Goal: Information Seeking & Learning: Learn about a topic

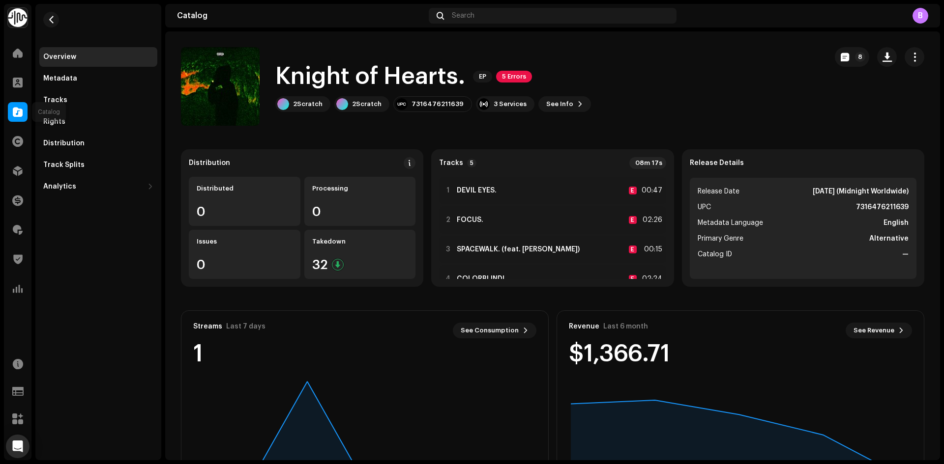
click at [22, 108] on span at bounding box center [18, 112] width 10 height 8
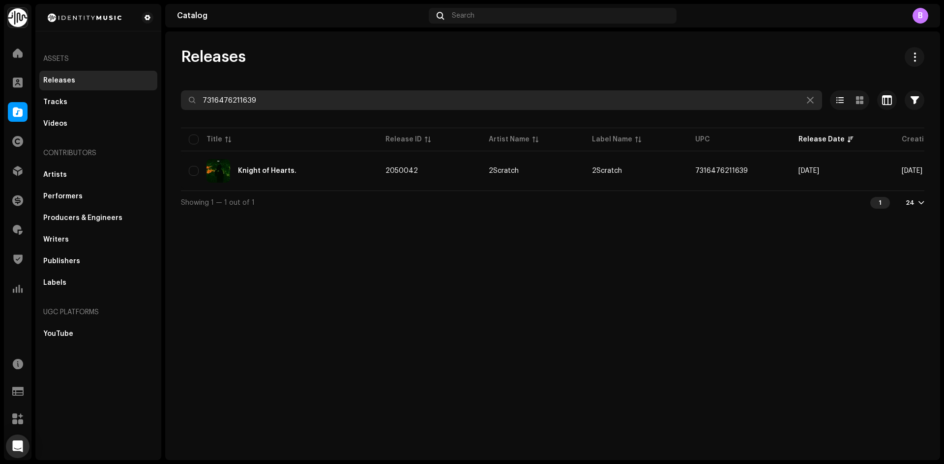
drag, startPoint x: 307, startPoint y: 101, endPoint x: 0, endPoint y: 160, distance: 312.8
click at [0, 160] on div "Identity Music Home Clients Catalog Rights Distribution Finance Royalties Trust…" at bounding box center [472, 232] width 944 height 464
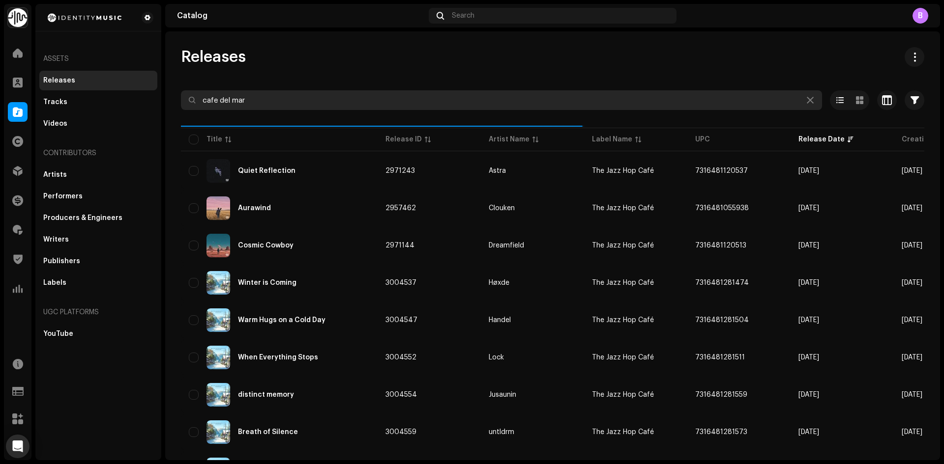
type input "cafe del mar"
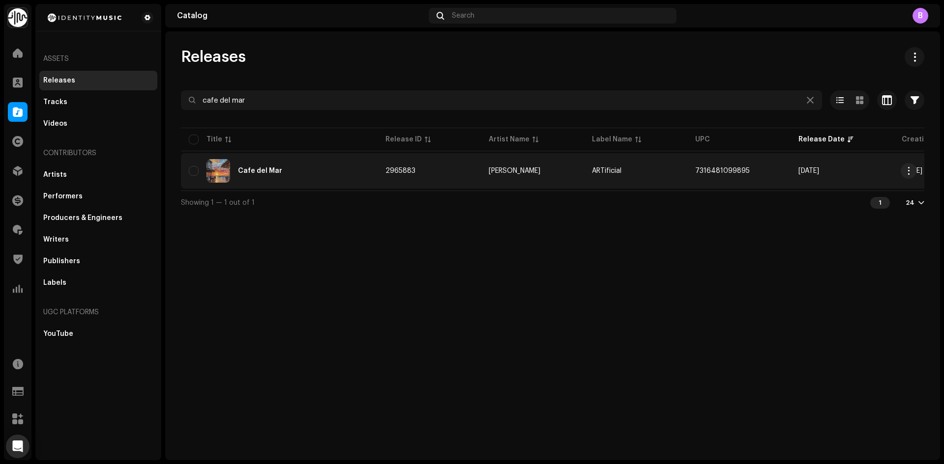
click at [298, 168] on div "Cafe del Mar" at bounding box center [279, 171] width 181 height 24
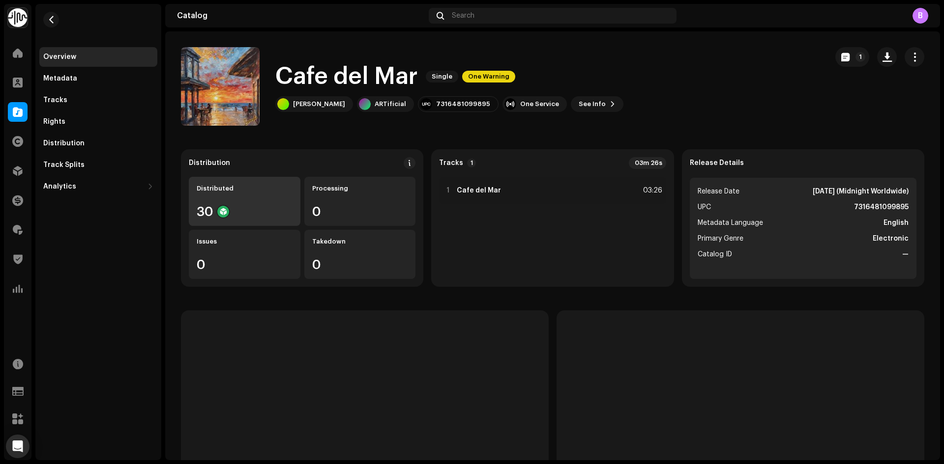
click at [225, 193] on div "Distributed 30" at bounding box center [245, 201] width 112 height 49
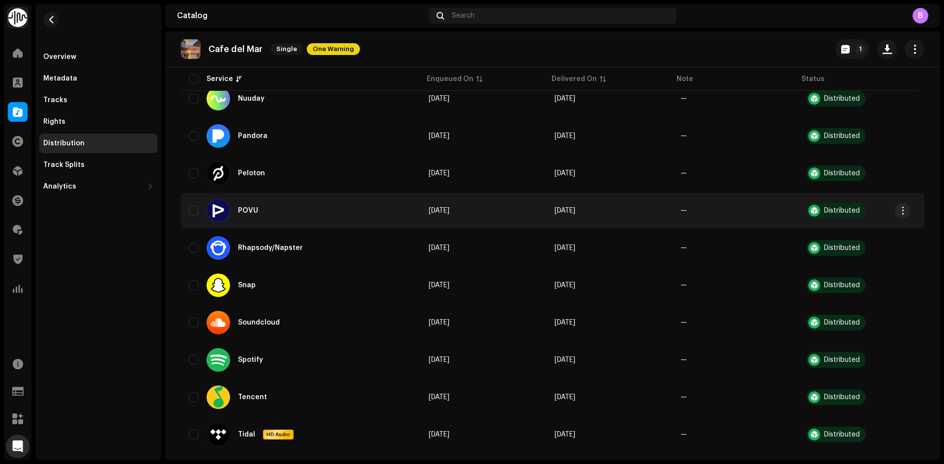
scroll to position [836, 0]
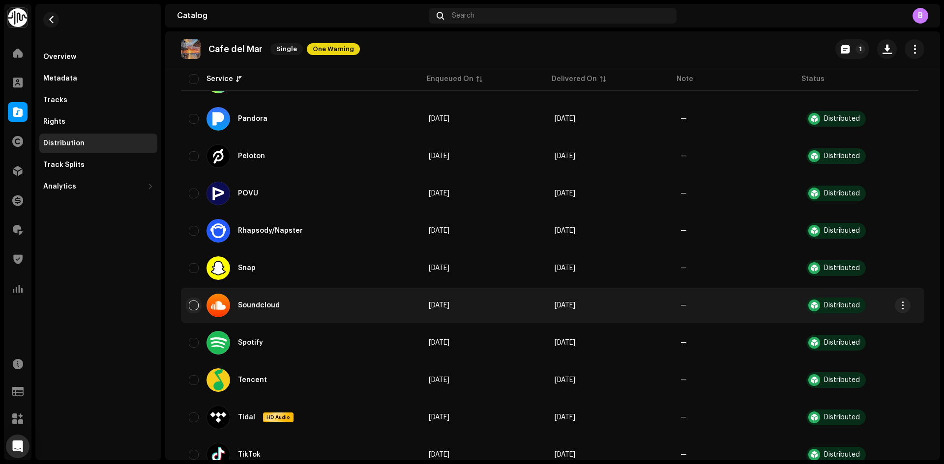
click at [194, 304] on input "checkbox" at bounding box center [194, 306] width 10 height 10
checkbox input "true"
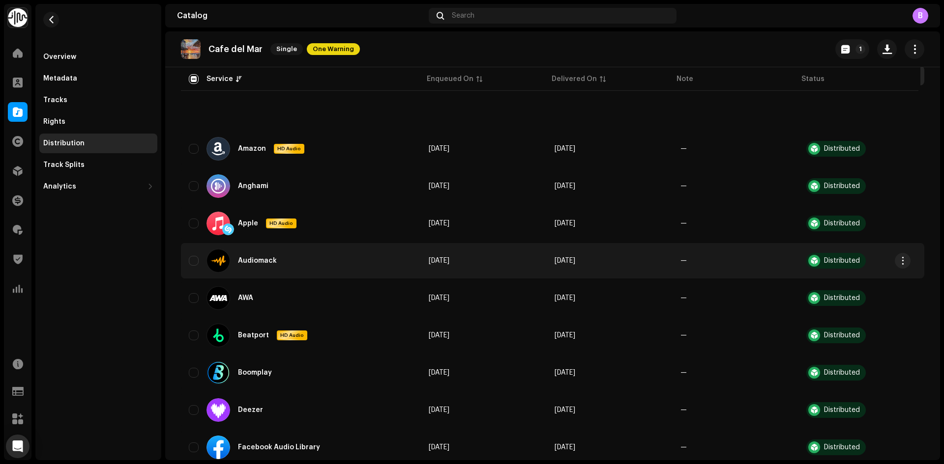
scroll to position [0, 0]
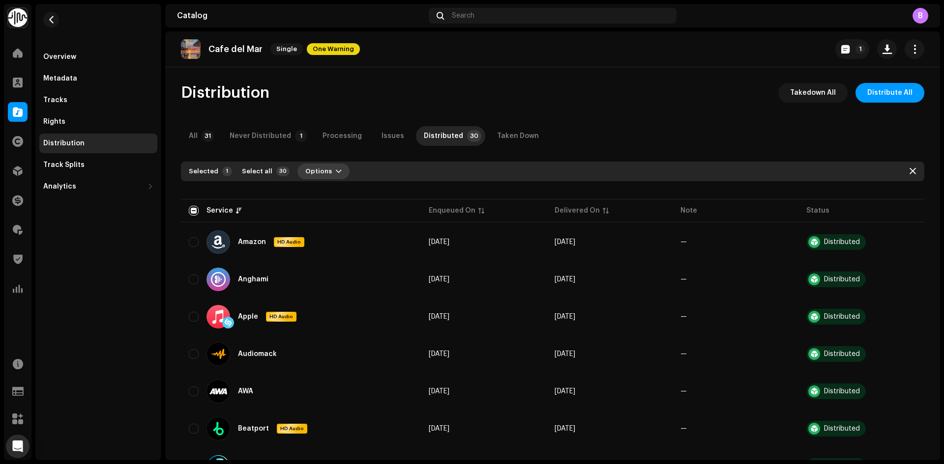
click at [327, 167] on button "Options" at bounding box center [323, 172] width 52 height 16
click at [345, 213] on div "Takedown" at bounding box center [345, 213] width 91 height 8
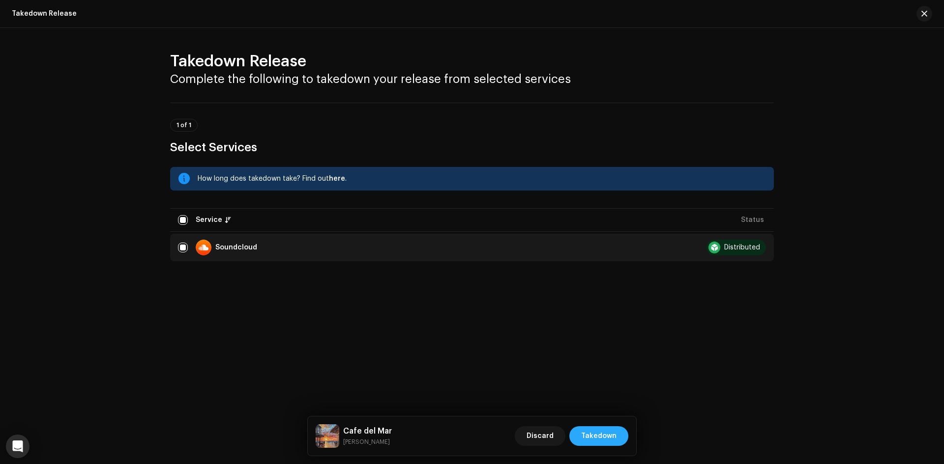
click at [608, 431] on span "Takedown" at bounding box center [598, 437] width 35 height 20
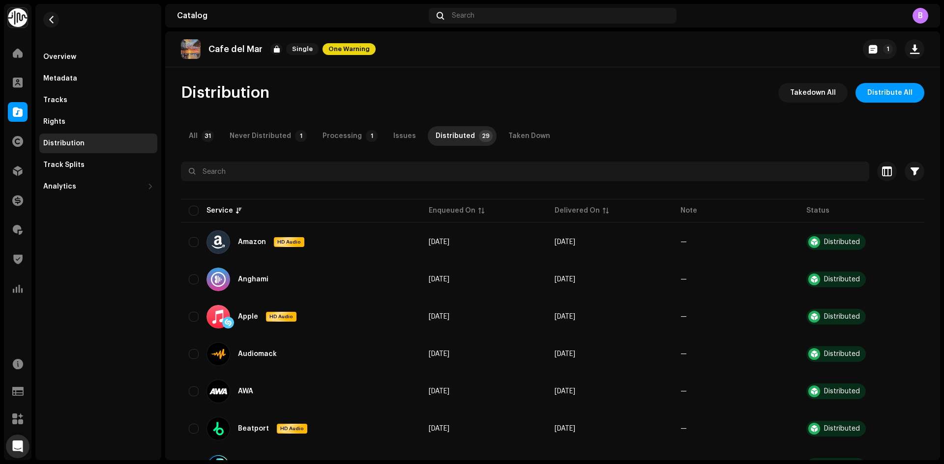
click at [100, 111] on div "Overview Metadata Tracks Rights Distribution Track Splits Analytics Consumption…" at bounding box center [98, 121] width 118 height 149
click at [98, 115] on div "Rights" at bounding box center [98, 122] width 118 height 20
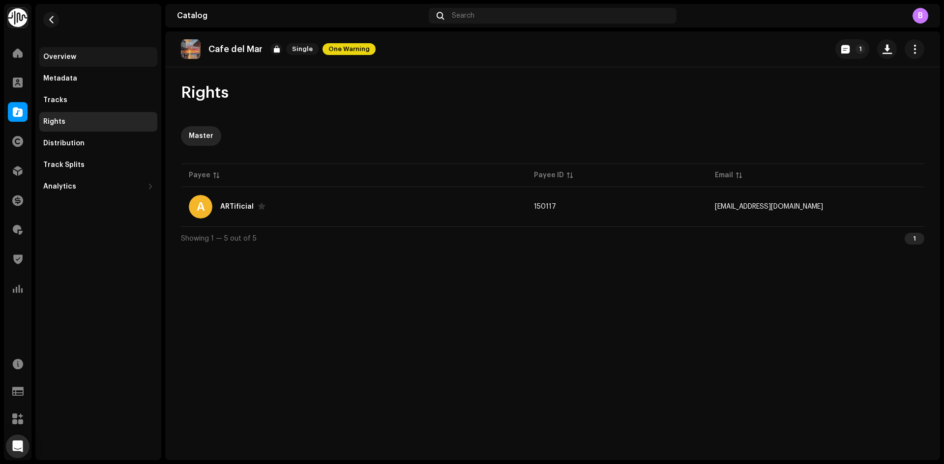
click at [81, 62] on div "Overview" at bounding box center [98, 57] width 118 height 20
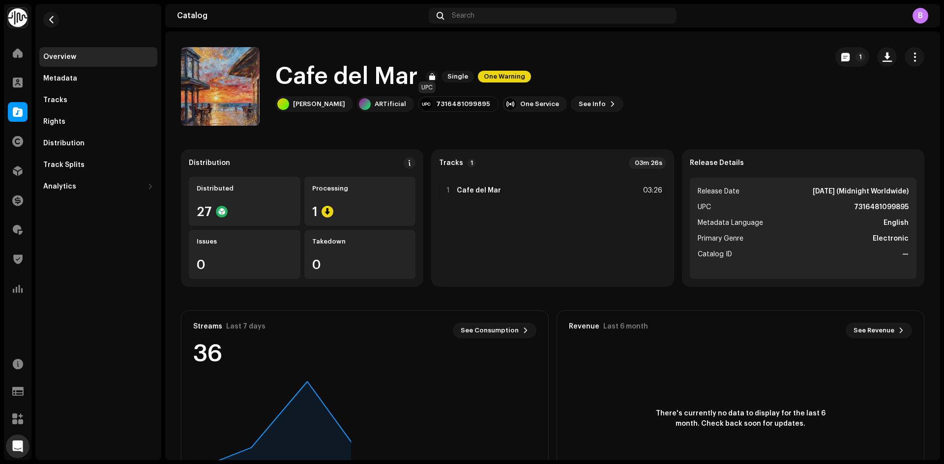
click at [436, 102] on div "7316481099895" at bounding box center [463, 104] width 54 height 8
copy div "7316481099895"
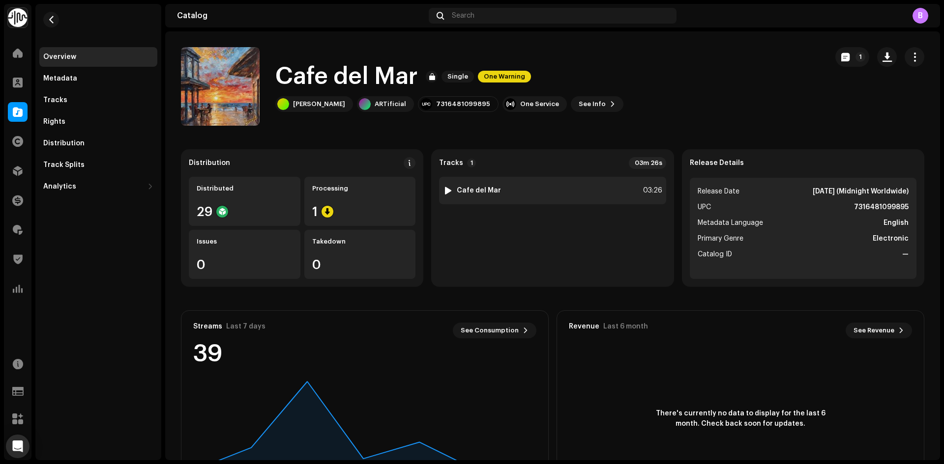
click at [521, 185] on div "1 Cafe del Mar 03:26" at bounding box center [552, 191] width 227 height 28
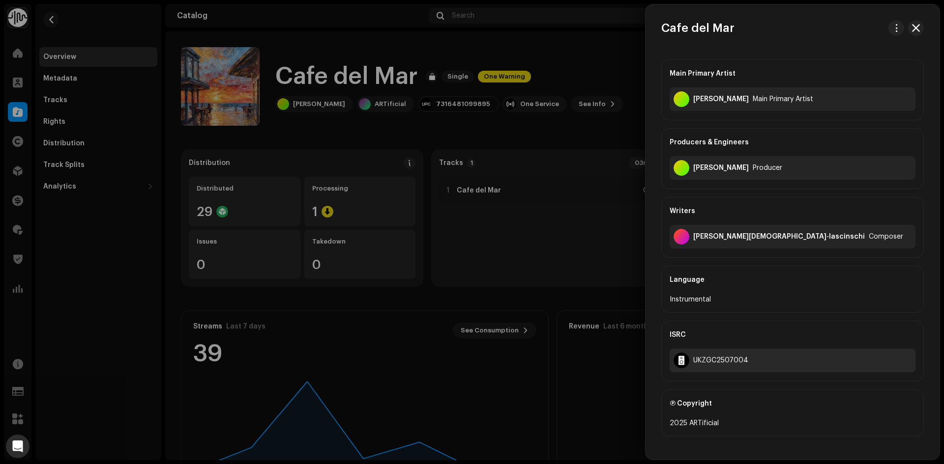
click at [732, 358] on div "UKZGC2507004" at bounding box center [720, 361] width 55 height 8
copy div "UKZGC2507004"
click at [583, 203] on div at bounding box center [472, 232] width 944 height 464
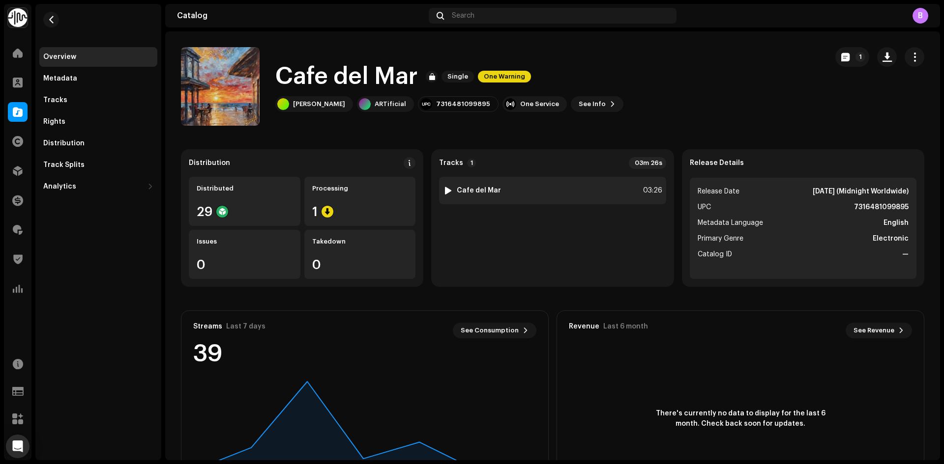
click at [446, 191] on div at bounding box center [447, 191] width 7 height 8
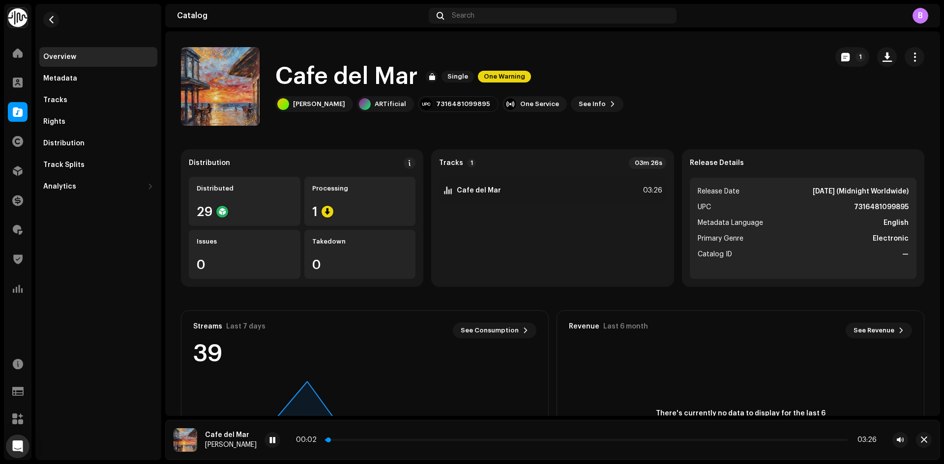
click at [352, 439] on p-slider at bounding box center [586, 440] width 522 height 2
click at [409, 440] on p-slider at bounding box center [586, 440] width 522 height 2
click at [427, 440] on p-slider at bounding box center [586, 440] width 522 height 2
click at [922, 439] on span "button" at bounding box center [924, 440] width 6 height 8
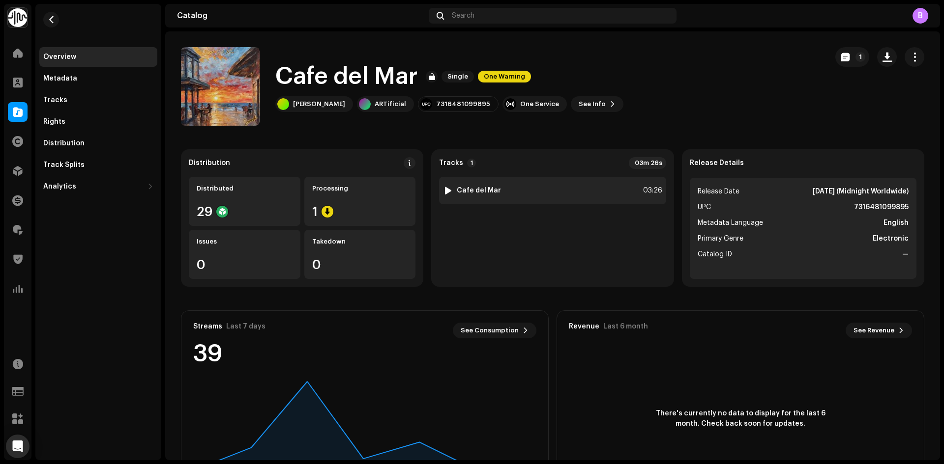
click at [444, 191] on div at bounding box center [447, 191] width 7 height 8
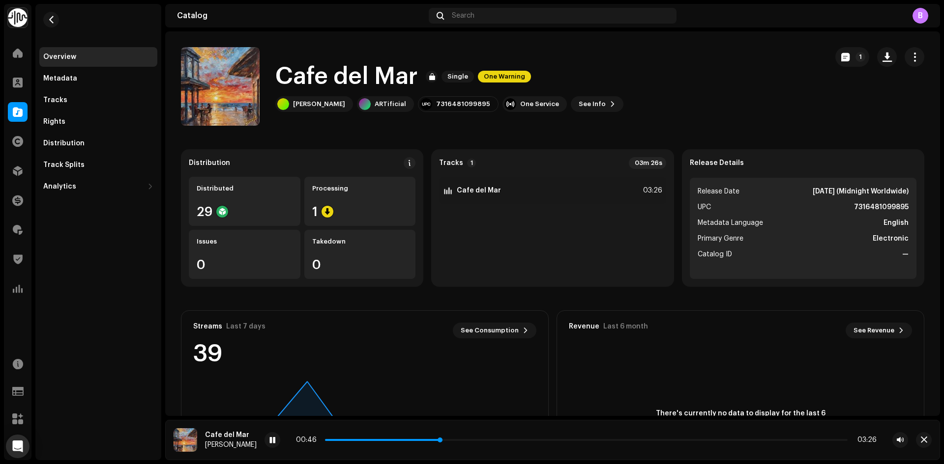
click at [478, 439] on p-slider at bounding box center [586, 440] width 522 height 2
click at [522, 440] on p-slider at bounding box center [586, 440] width 522 height 2
click at [922, 439] on span "button" at bounding box center [924, 440] width 6 height 8
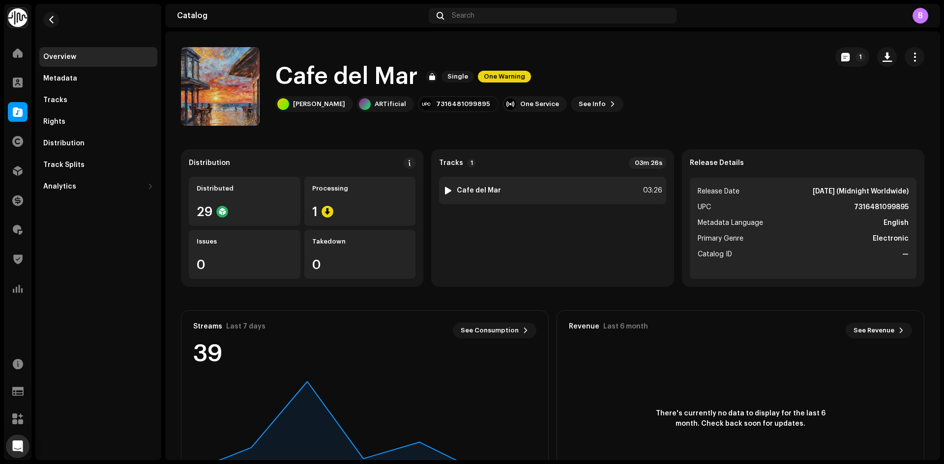
click at [499, 191] on div "1 Cafe del Mar 03:26" at bounding box center [552, 191] width 227 height 28
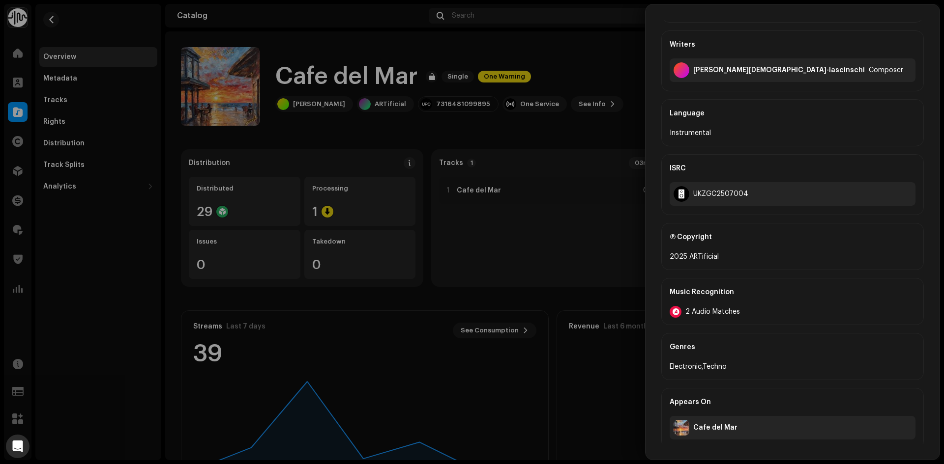
scroll to position [172, 0]
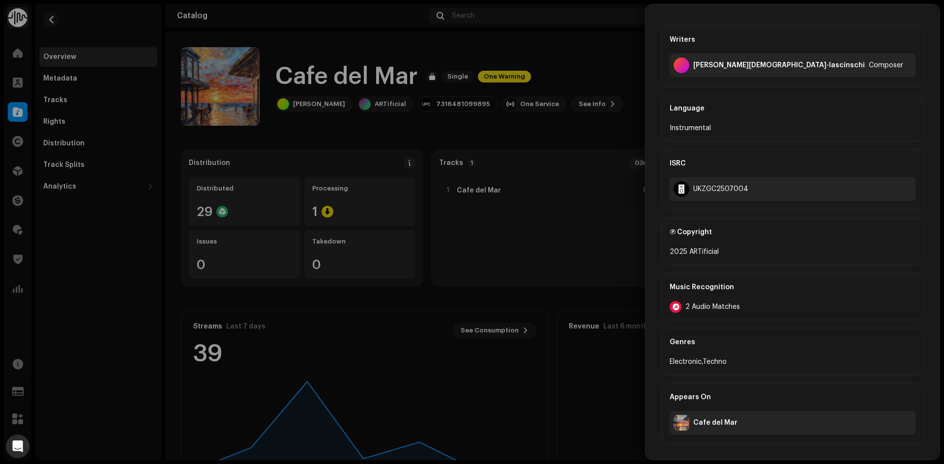
click at [724, 317] on div "Music Recognition 2 Audio Matches" at bounding box center [792, 296] width 262 height 47
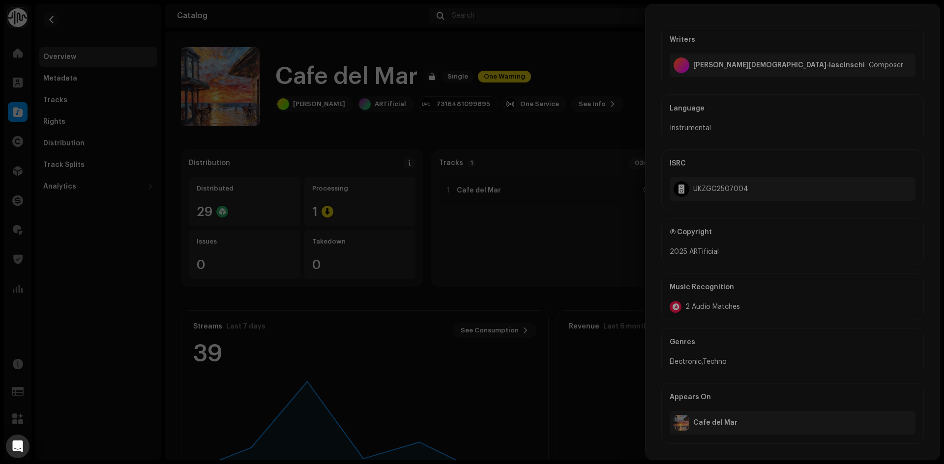
click at [223, 305] on div "Audio Recognition by Cover Song 2 All results require review/listening to avoid…" at bounding box center [472, 232] width 944 height 464
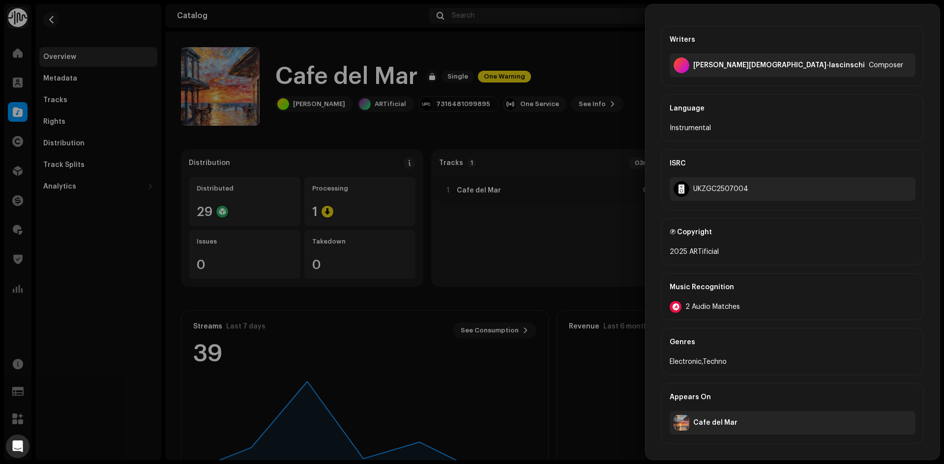
click at [542, 128] on div at bounding box center [472, 232] width 944 height 464
